Goal: Find specific page/section: Find specific page/section

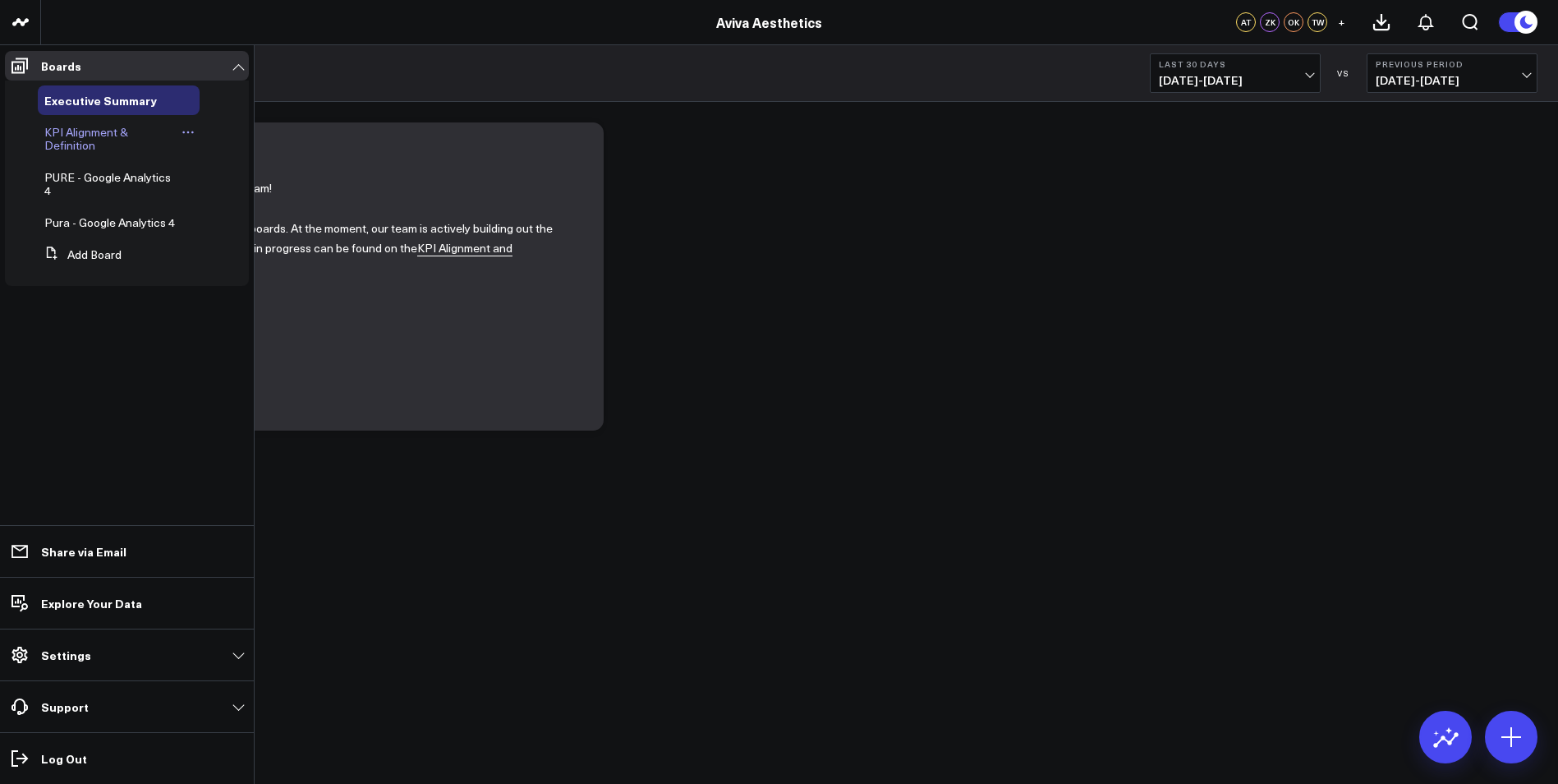
click at [88, 131] on span "KPI Alignment & Definition" at bounding box center [86, 139] width 84 height 29
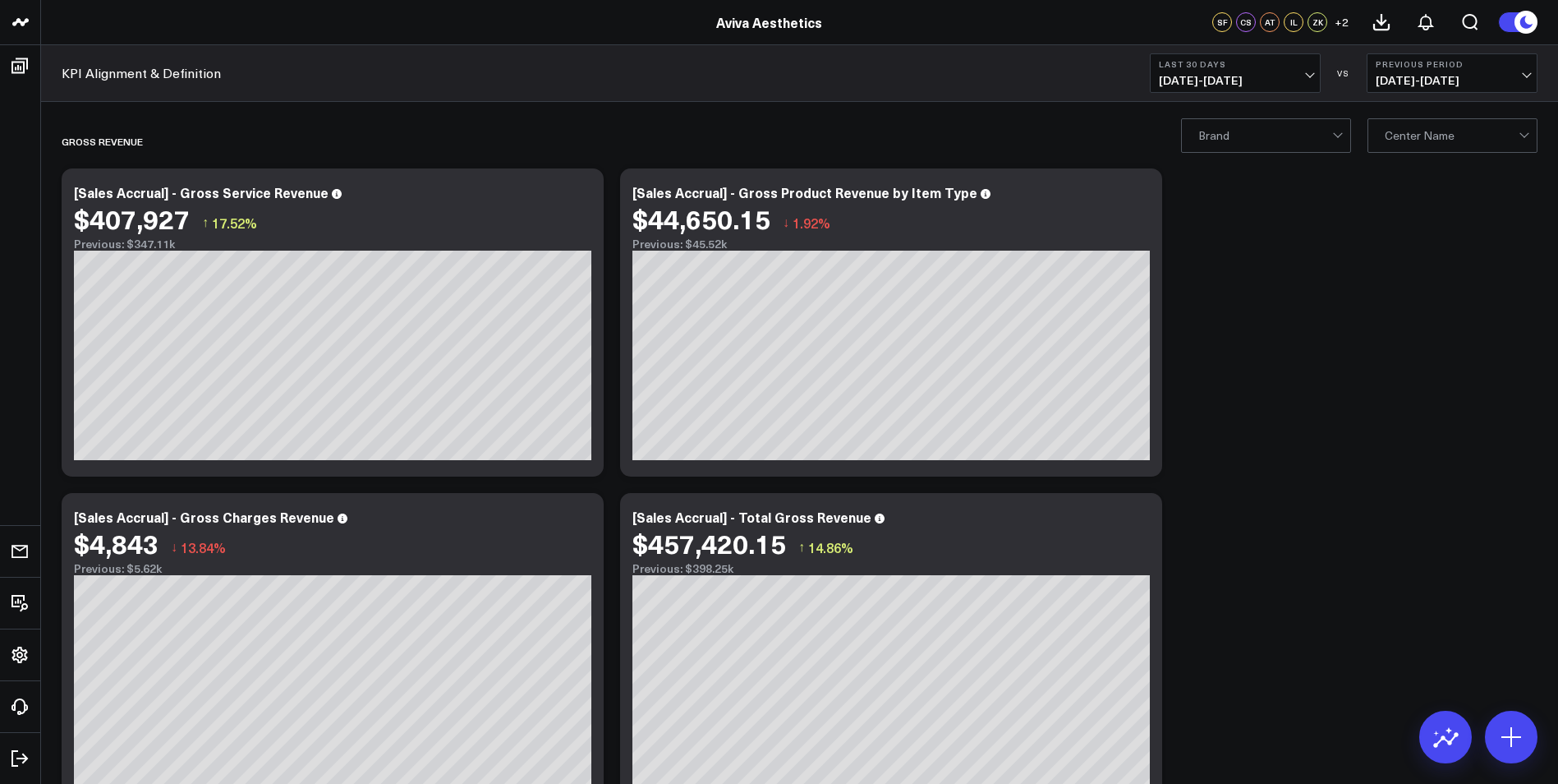
click at [1444, 139] on div at bounding box center [1452, 135] width 134 height 33
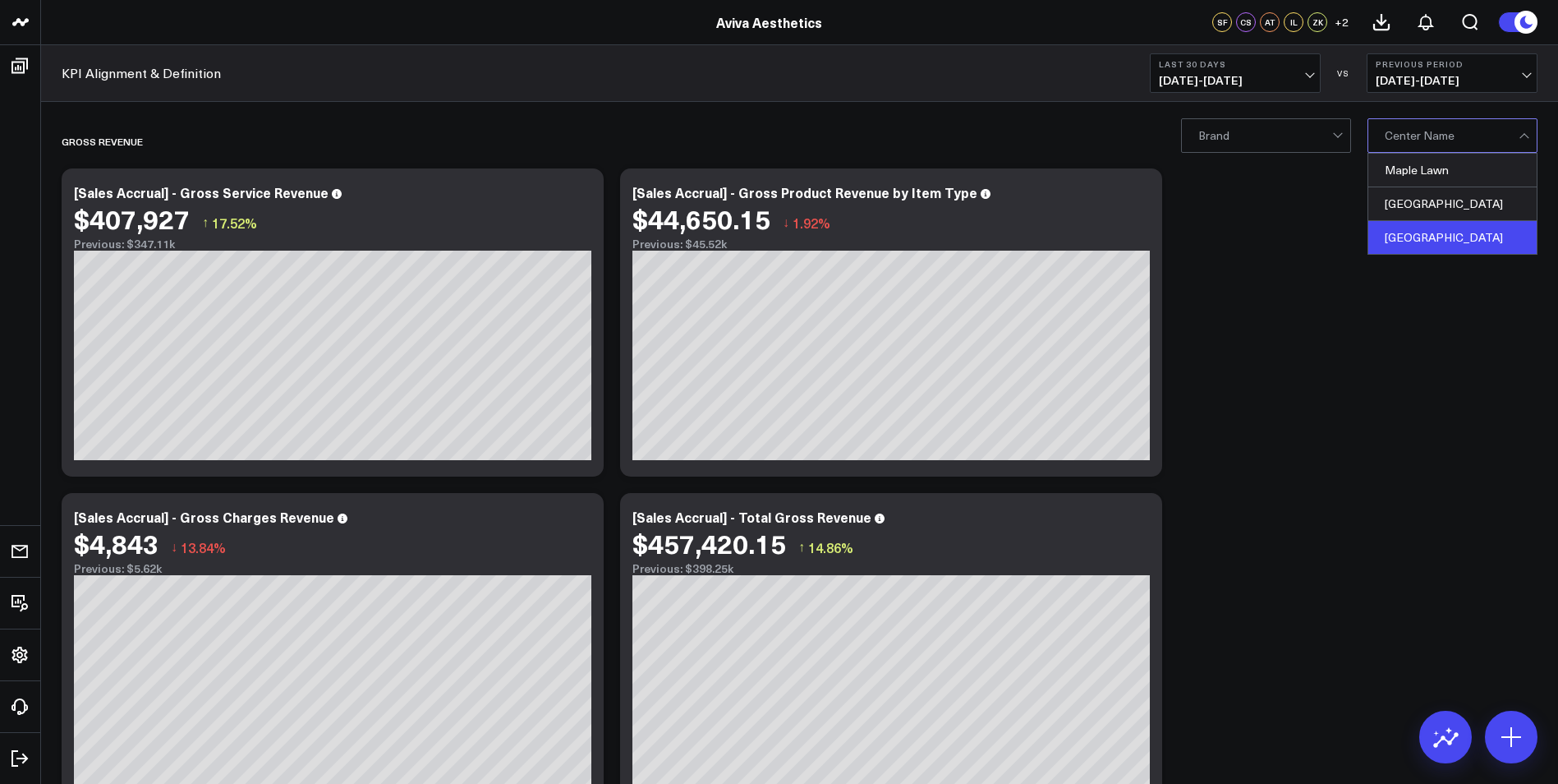
click at [1439, 236] on div "[GEOGRAPHIC_DATA]" at bounding box center [1452, 237] width 169 height 33
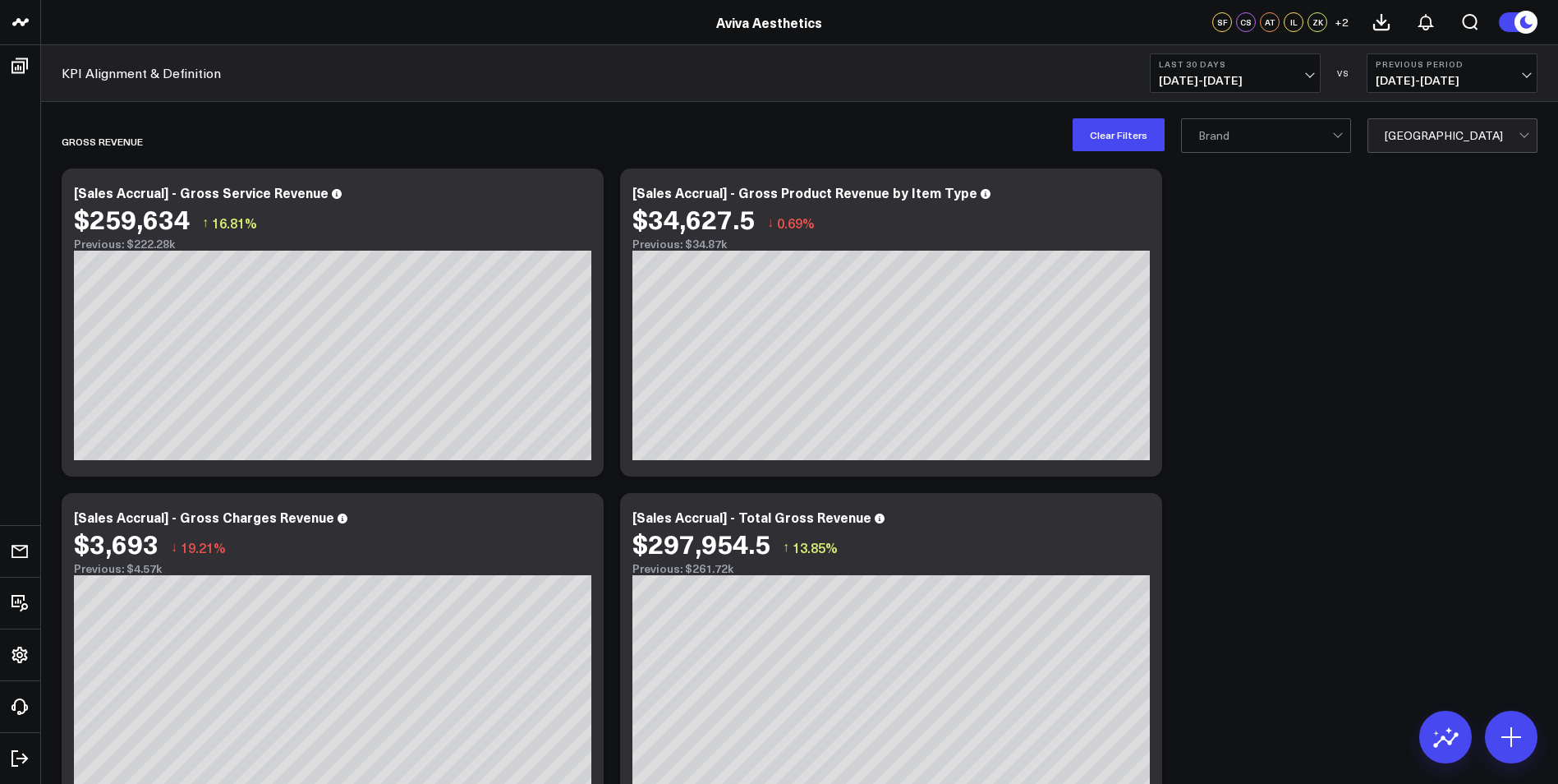
click at [1440, 144] on div at bounding box center [1452, 135] width 134 height 33
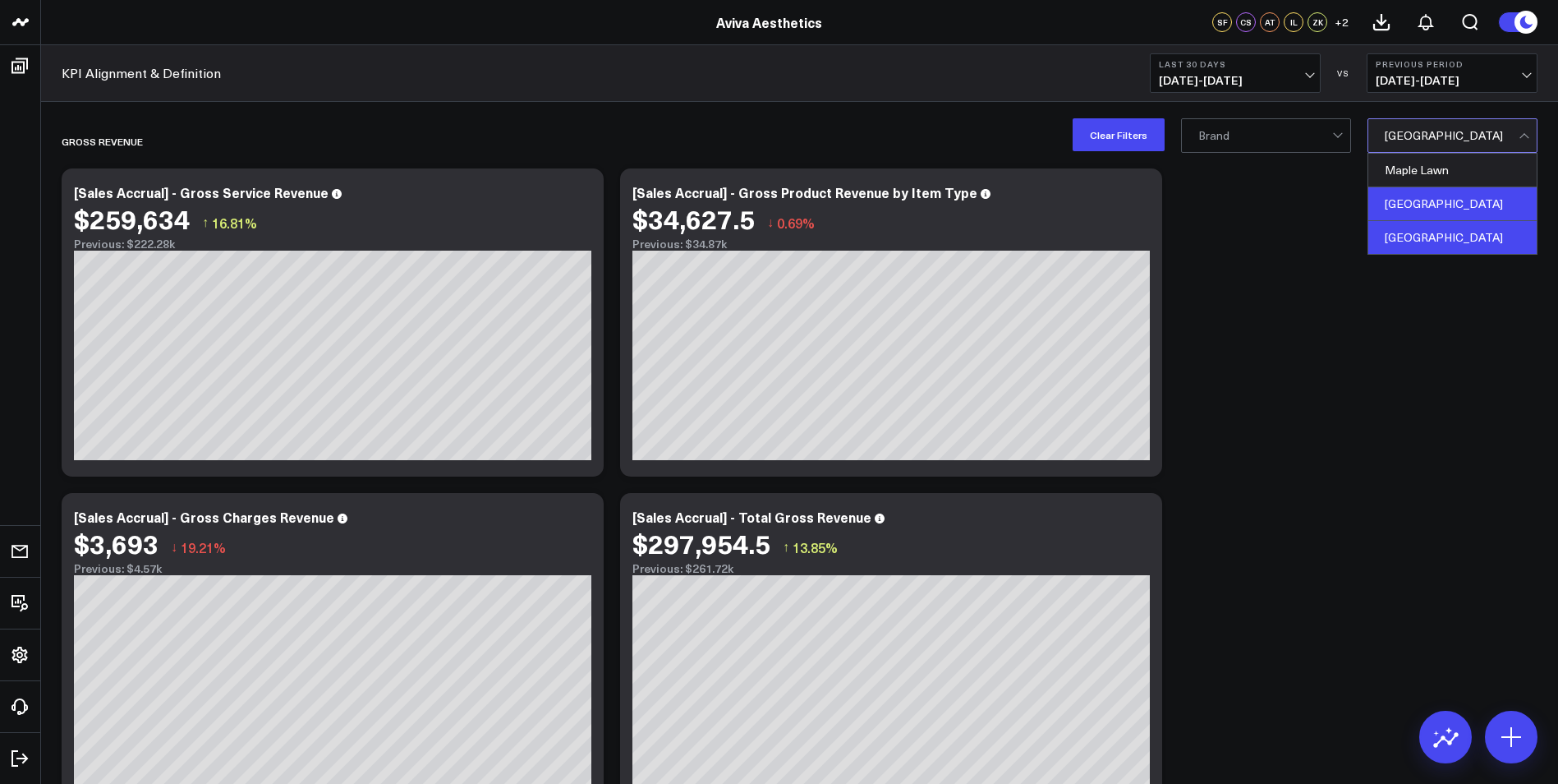
click at [1452, 198] on div "[GEOGRAPHIC_DATA]" at bounding box center [1452, 204] width 169 height 34
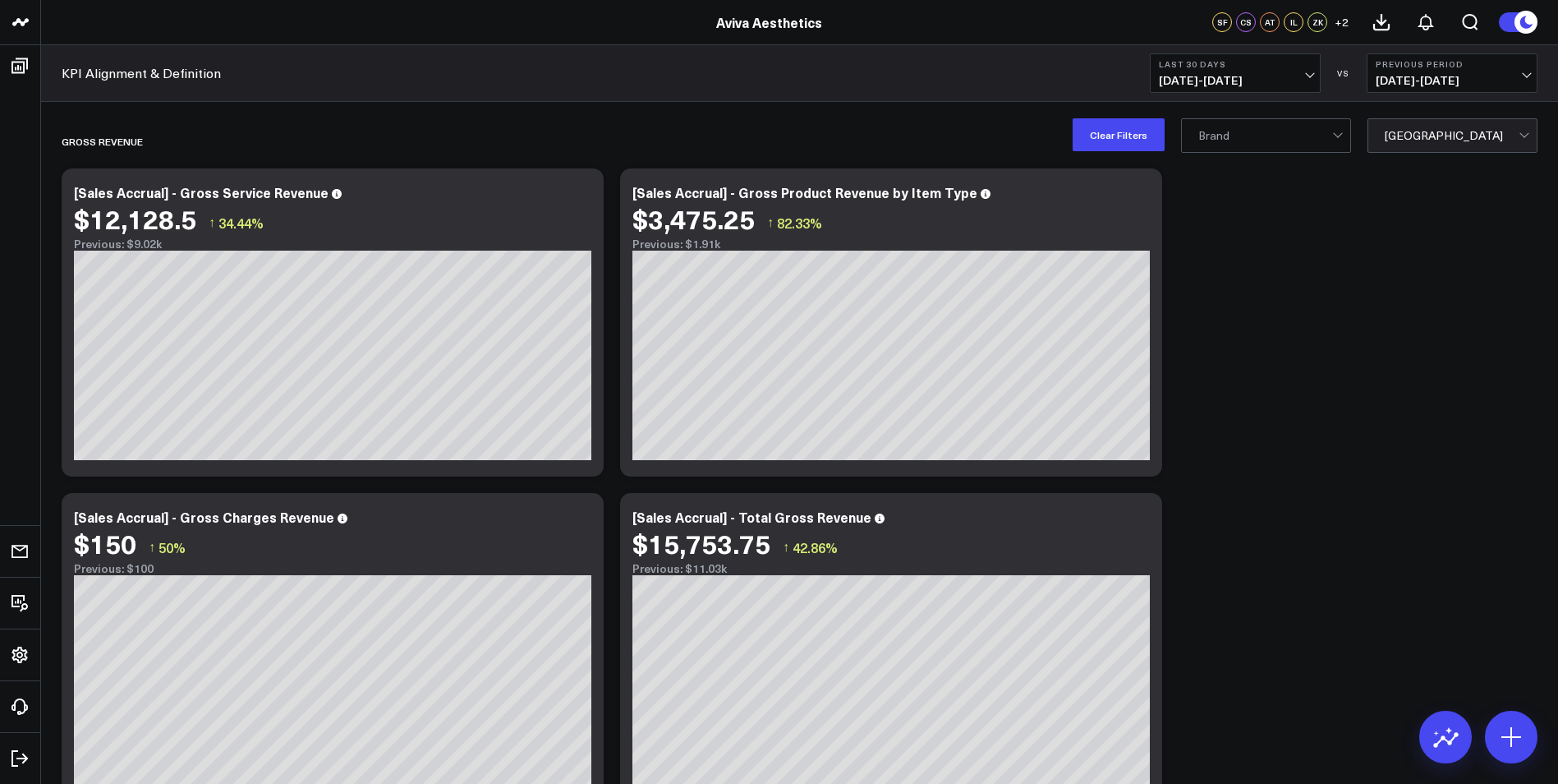
click at [1460, 144] on div at bounding box center [1452, 135] width 134 height 33
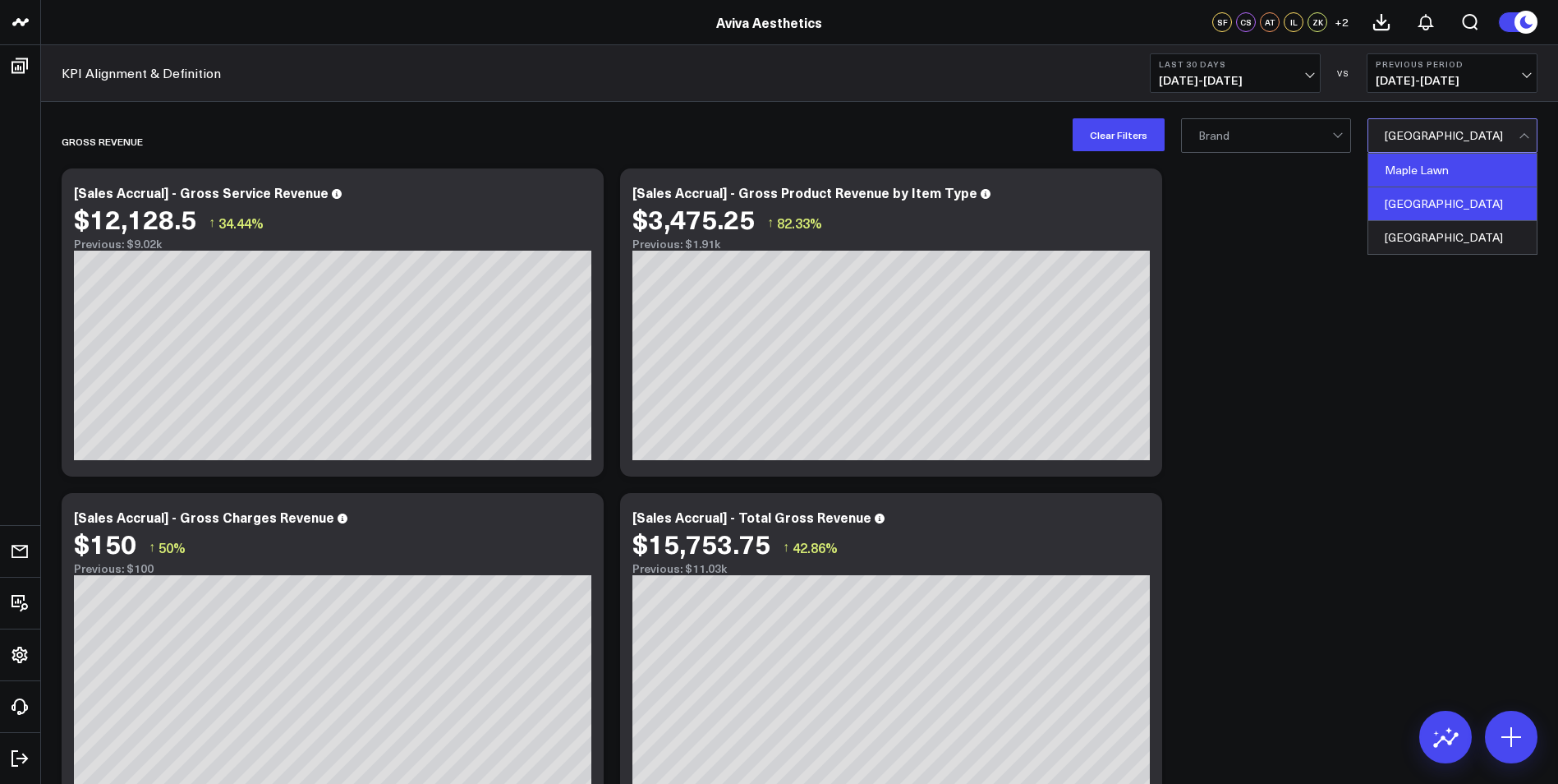
click at [1461, 169] on div "Maple Lawn" at bounding box center [1452, 171] width 169 height 34
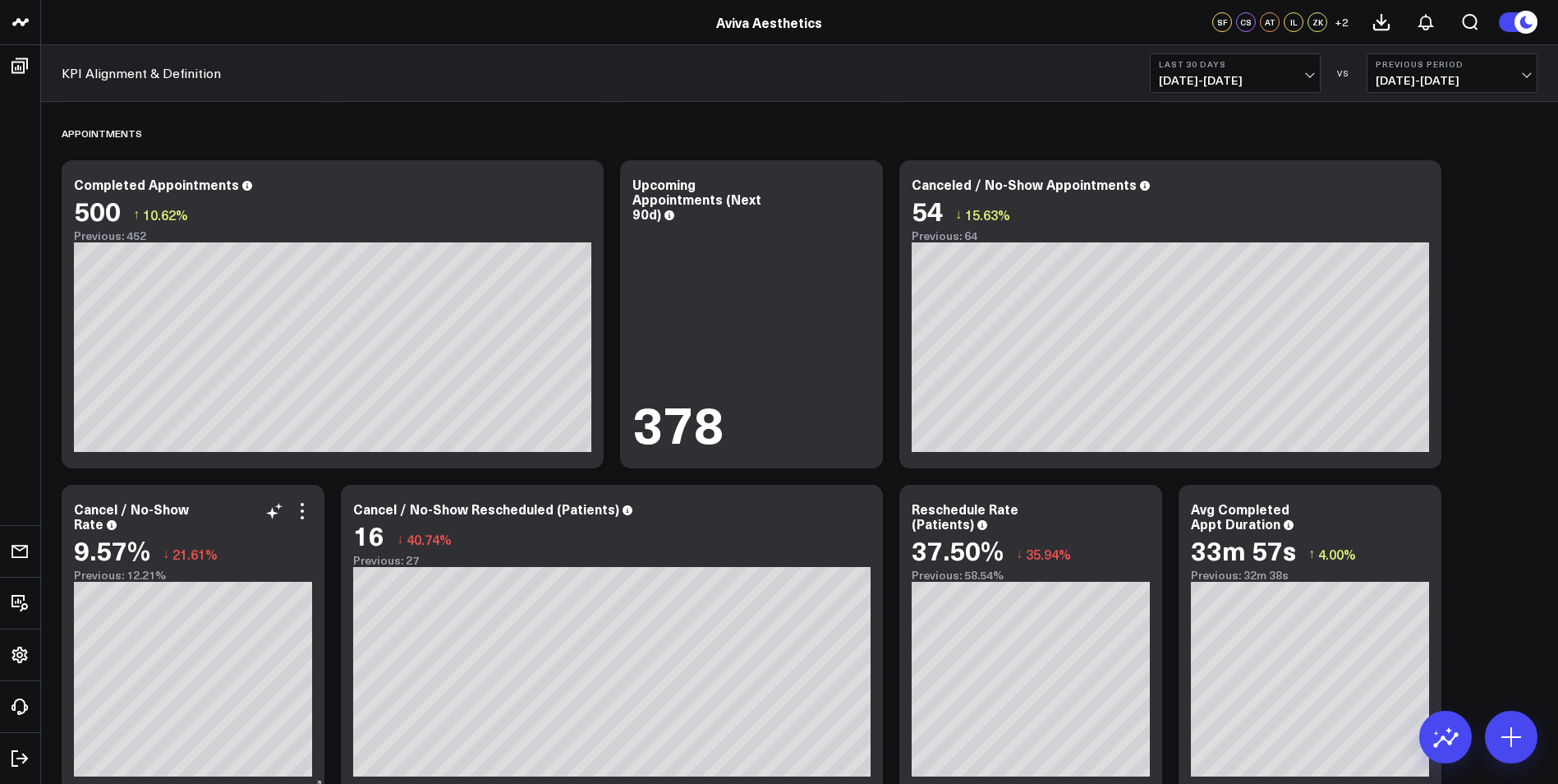
scroll to position [3576, 0]
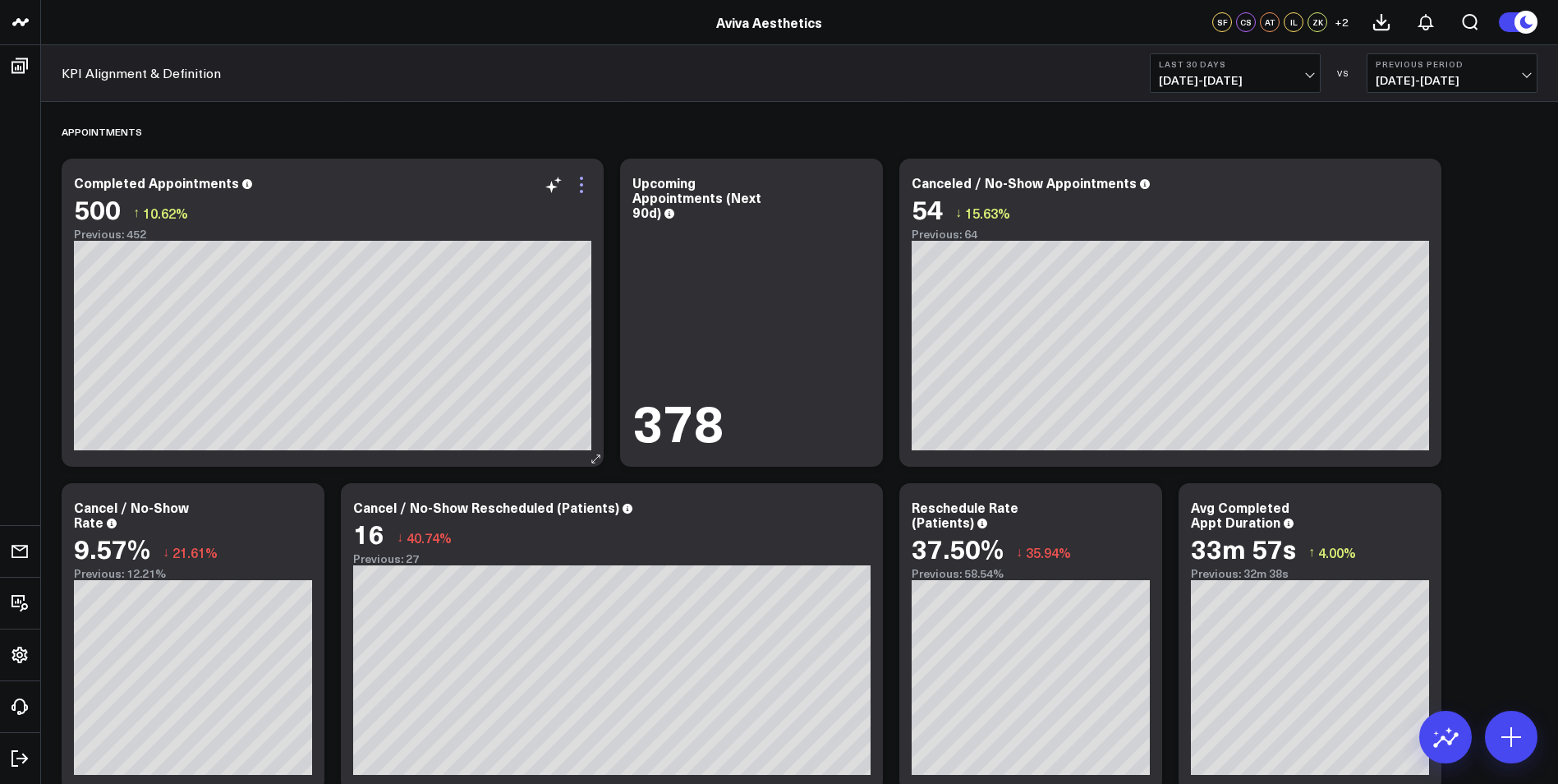
click at [579, 186] on icon at bounding box center [582, 185] width 20 height 20
click at [243, 188] on icon at bounding box center [247, 184] width 9 height 9
